Goal: Task Accomplishment & Management: Use online tool/utility

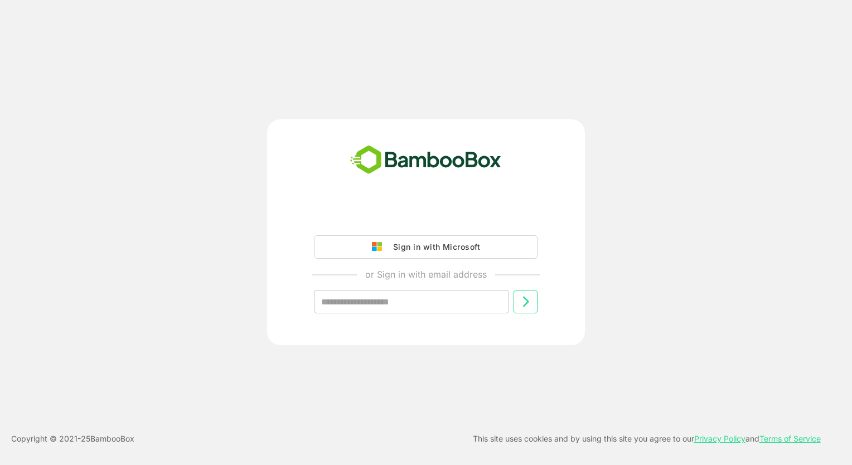
click at [415, 246] on div "Sign in with Microsoft" at bounding box center [434, 247] width 93 height 15
click at [436, 250] on div "Sign in with Microsoft" at bounding box center [434, 247] width 93 height 15
click at [403, 244] on div "Sign in with Microsoft" at bounding box center [434, 247] width 93 height 15
click at [473, 249] on div "Sign in with Microsoft" at bounding box center [434, 247] width 93 height 15
click at [437, 54] on div "Sign in with Microsoft or Sign in with email address ​ Copyright © 2021- 25 Bam…" at bounding box center [426, 232] width 852 height 465
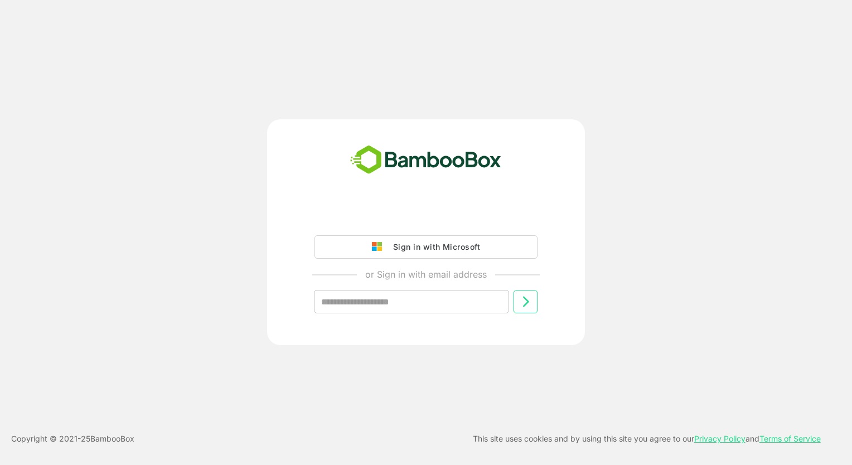
click at [419, 244] on div "Sign in with Microsoft" at bounding box center [434, 247] width 93 height 15
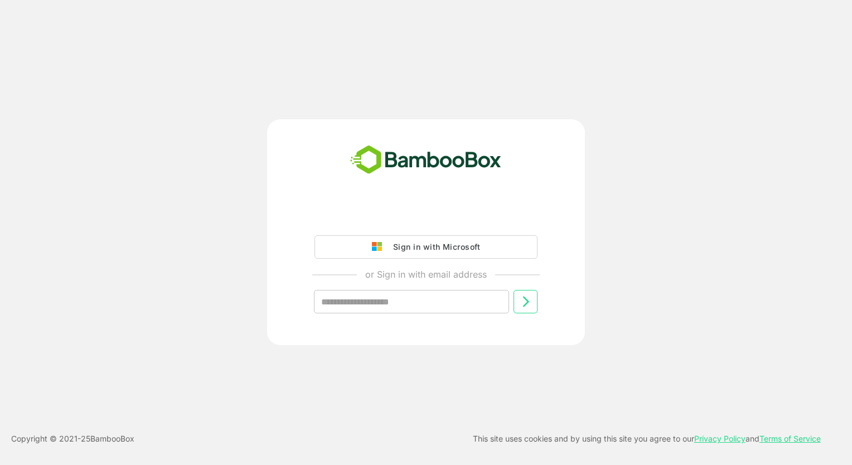
click at [419, 244] on div "Sign in with Microsoft" at bounding box center [434, 247] width 93 height 15
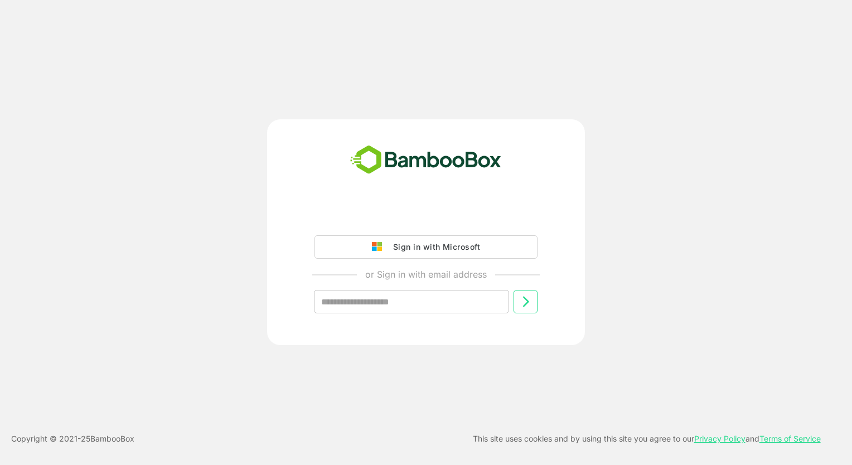
click at [419, 244] on div "Sign in with Microsoft" at bounding box center [434, 247] width 93 height 15
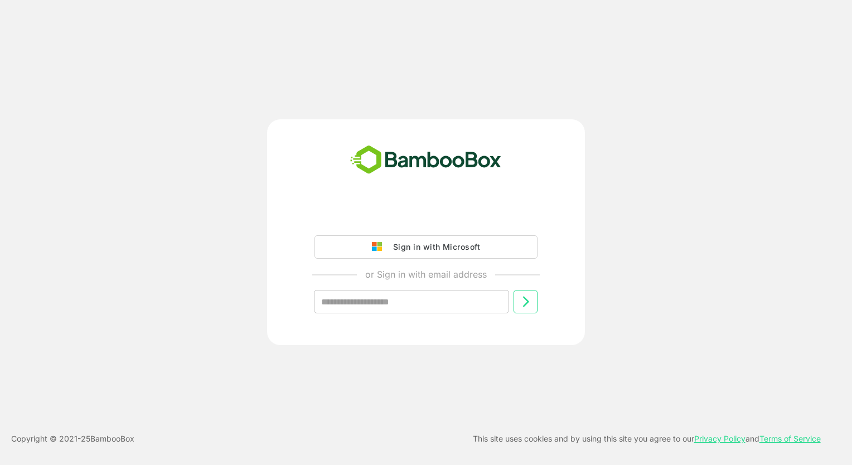
click at [423, 245] on div "Sign in with Microsoft" at bounding box center [434, 247] width 93 height 15
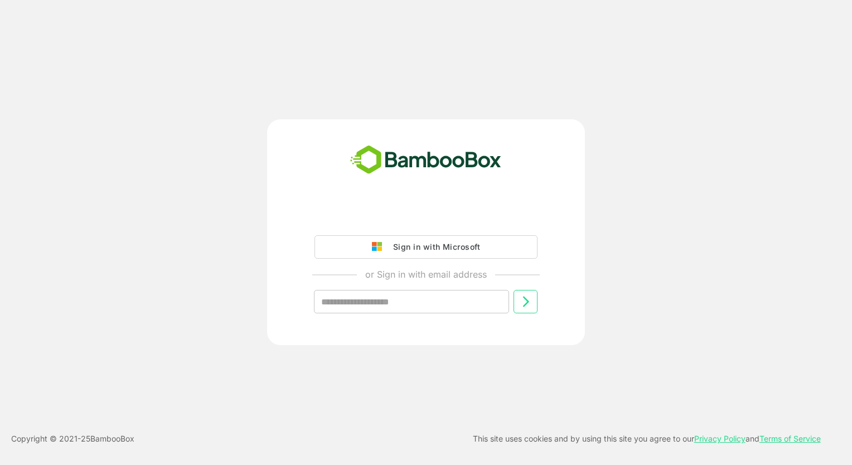
click at [485, 240] on button "Sign in with Microsoft" at bounding box center [426, 246] width 223 height 23
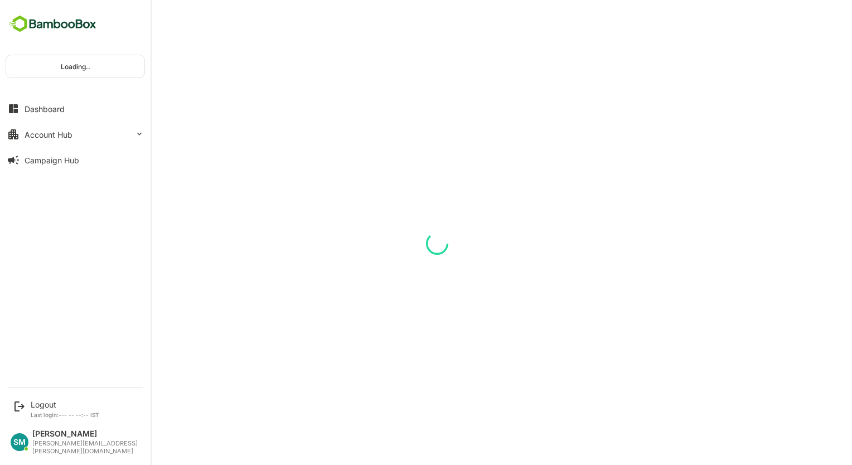
click at [28, 69] on div "Loading.." at bounding box center [75, 66] width 138 height 22
click at [132, 66] on div "Loading.." at bounding box center [75, 66] width 138 height 22
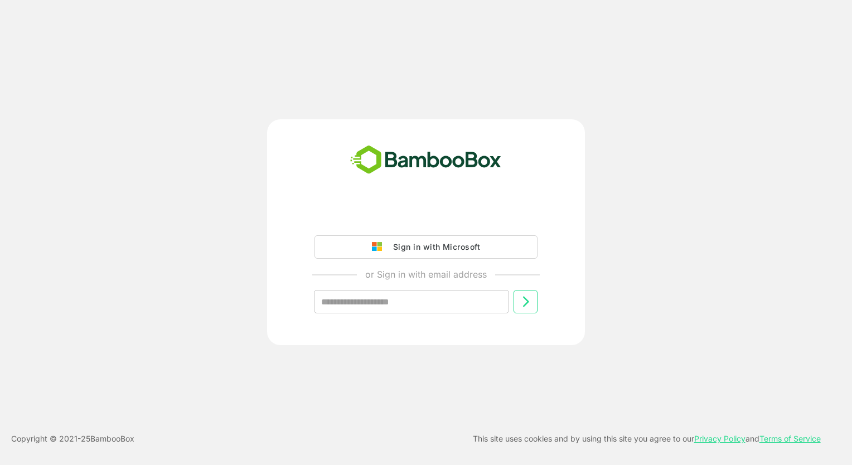
click at [406, 252] on div "Sign in with Microsoft" at bounding box center [434, 247] width 93 height 15
click at [406, 250] on div "Sign in with Microsoft" at bounding box center [434, 247] width 93 height 15
click at [404, 248] on div "Sign in with Microsoft" at bounding box center [434, 247] width 93 height 15
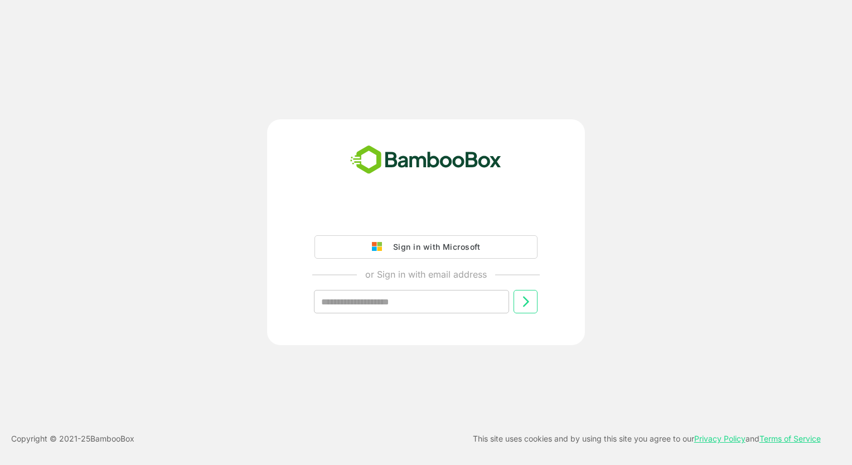
click at [404, 248] on div "Sign in with Microsoft" at bounding box center [434, 247] width 93 height 15
click at [447, 247] on div "Sign in with Microsoft" at bounding box center [434, 247] width 93 height 15
click at [446, 247] on div "Sign in with Microsoft" at bounding box center [434, 247] width 93 height 15
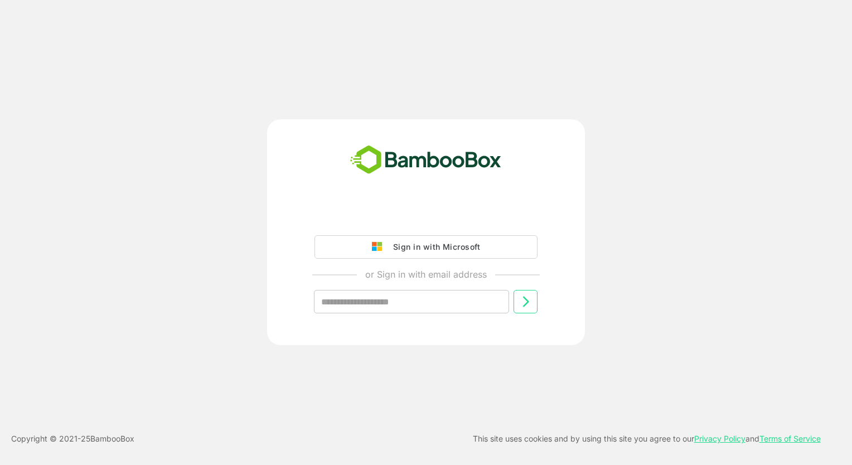
click at [446, 247] on div "Sign in with Microsoft" at bounding box center [434, 247] width 93 height 15
click at [398, 303] on input "text" at bounding box center [411, 301] width 195 height 23
type input "**********"
click at [525, 303] on icon at bounding box center [525, 301] width 13 height 13
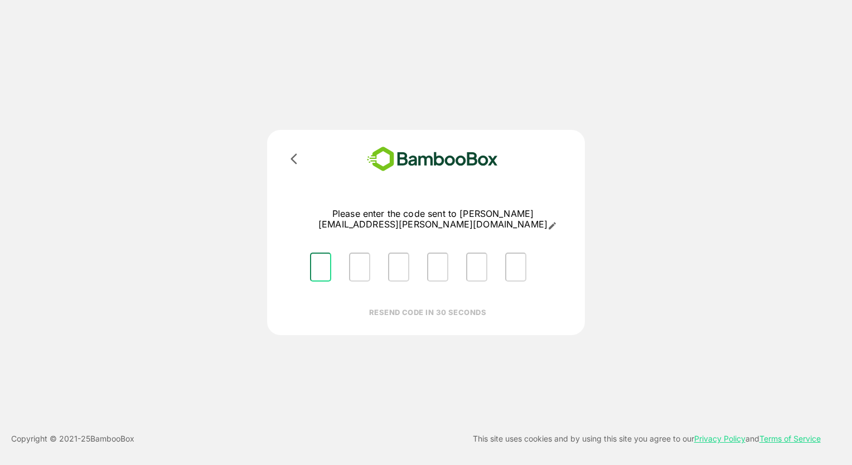
click at [321, 253] on input "Please enter OTP character 1" at bounding box center [320, 267] width 21 height 29
type input "*"
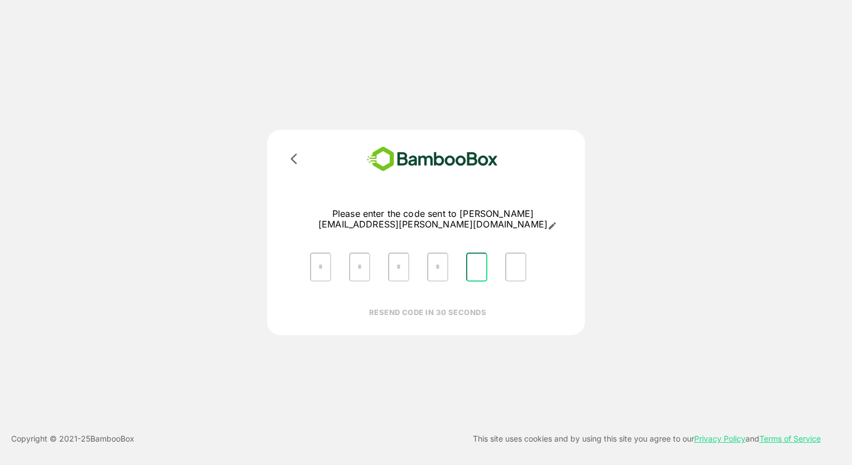
type input "*"
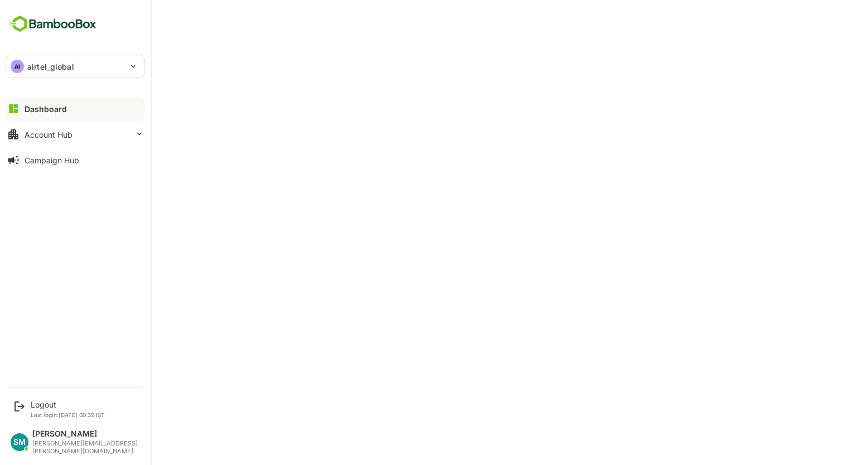
click at [125, 57] on div "AI airtel_global" at bounding box center [68, 66] width 125 height 22
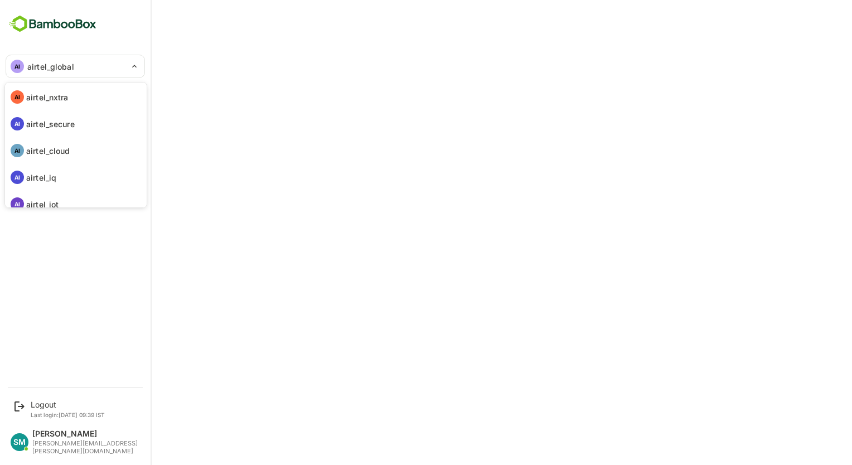
click at [374, 29] on div at bounding box center [426, 232] width 852 height 465
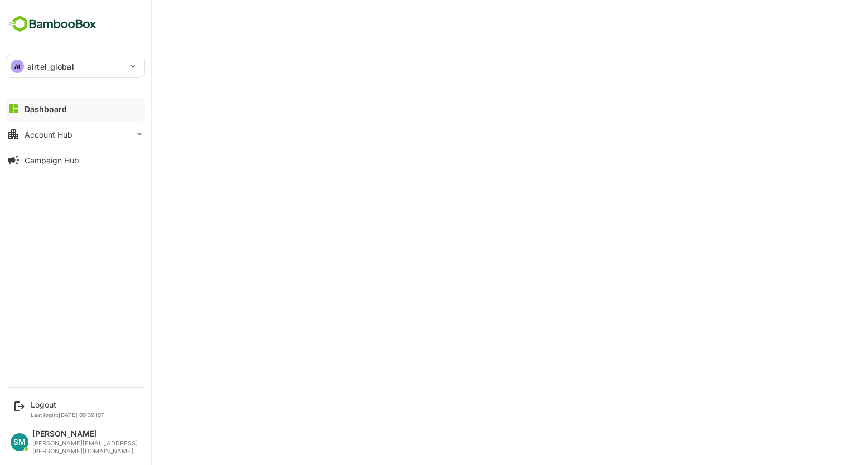
click at [56, 66] on p "airtel_global" at bounding box center [50, 67] width 47 height 12
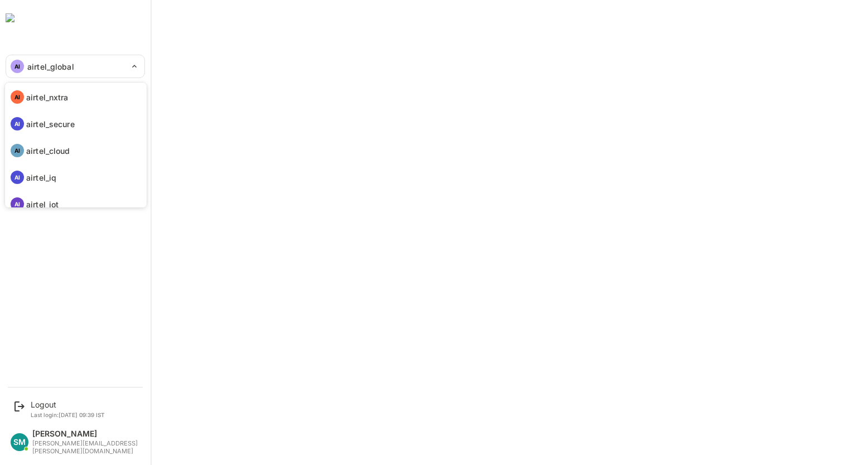
scroll to position [91, 0]
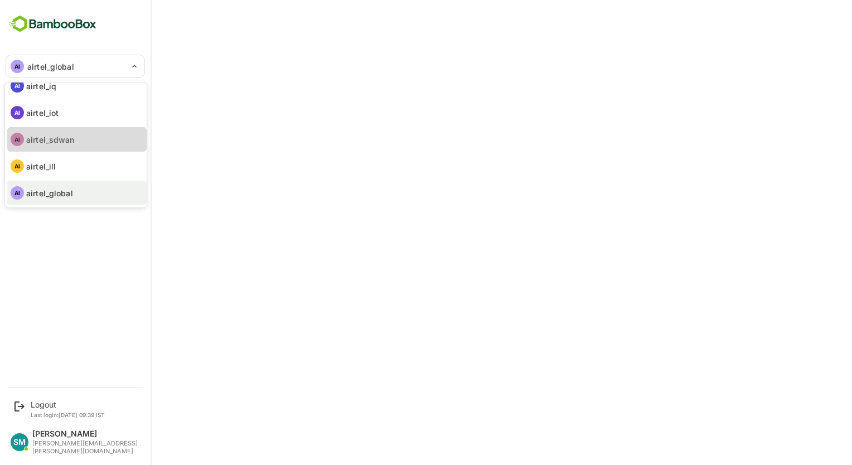
click at [58, 141] on p "airtel_sdwan" at bounding box center [50, 140] width 49 height 12
